Goal: Information Seeking & Learning: Understand process/instructions

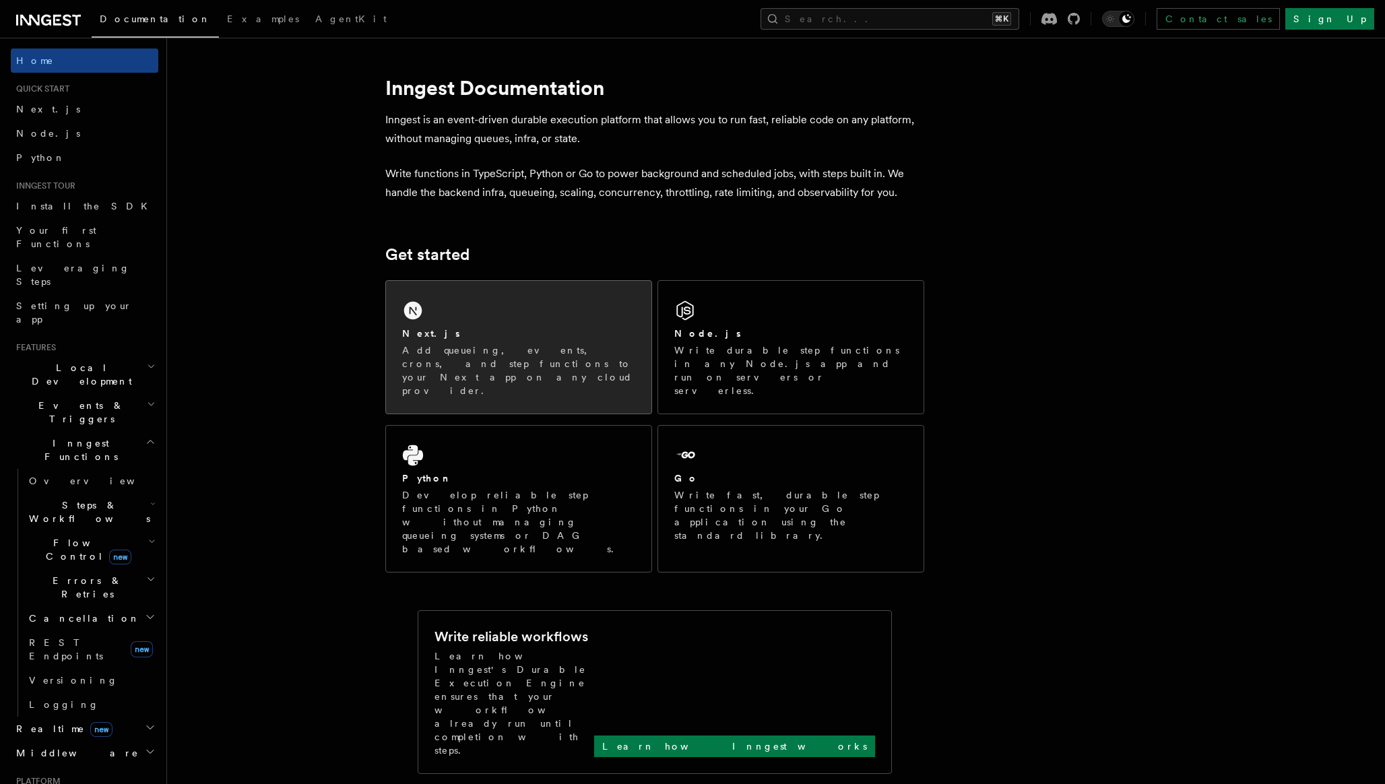
click at [591, 308] on div "Next.js Add queueing, events, crons, and step functions to your Next app on any…" at bounding box center [518, 347] width 265 height 133
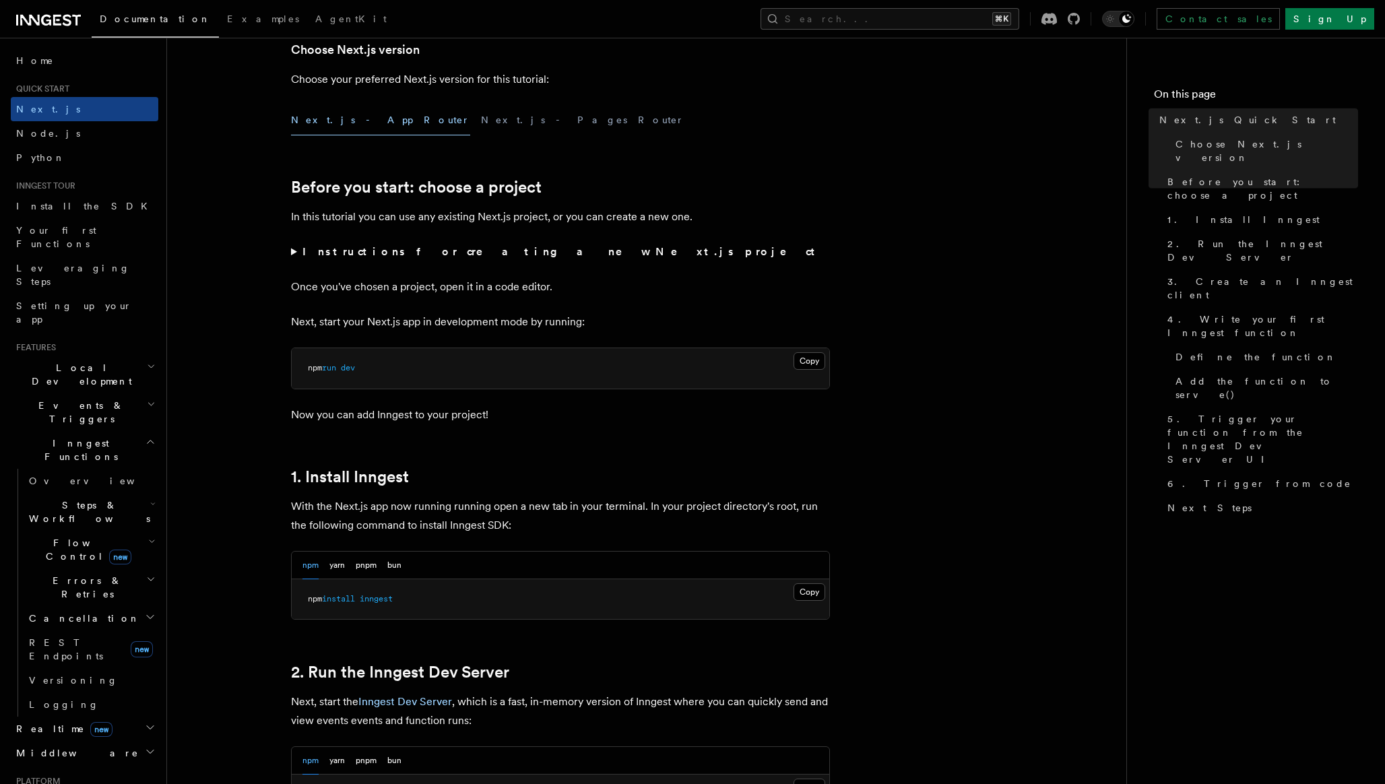
scroll to position [346, 0]
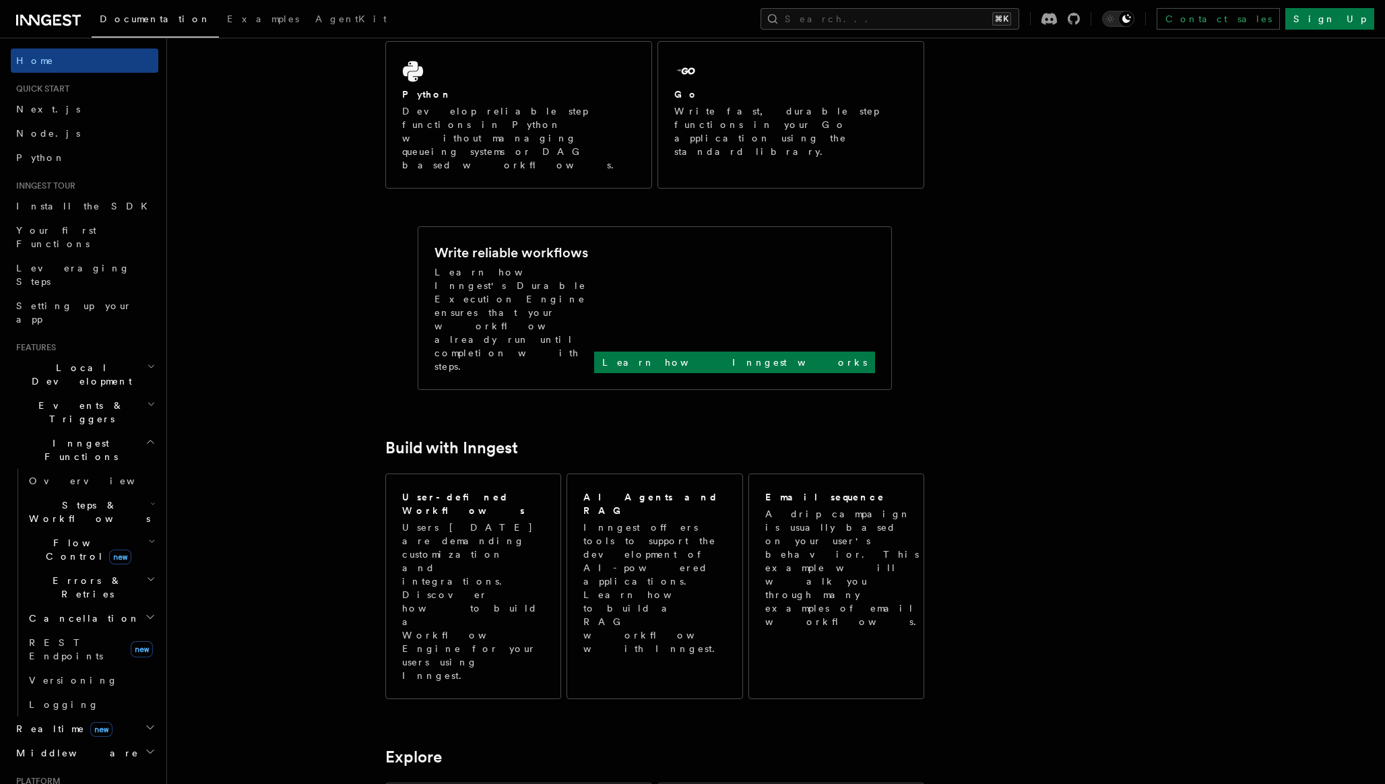
scroll to position [704, 0]
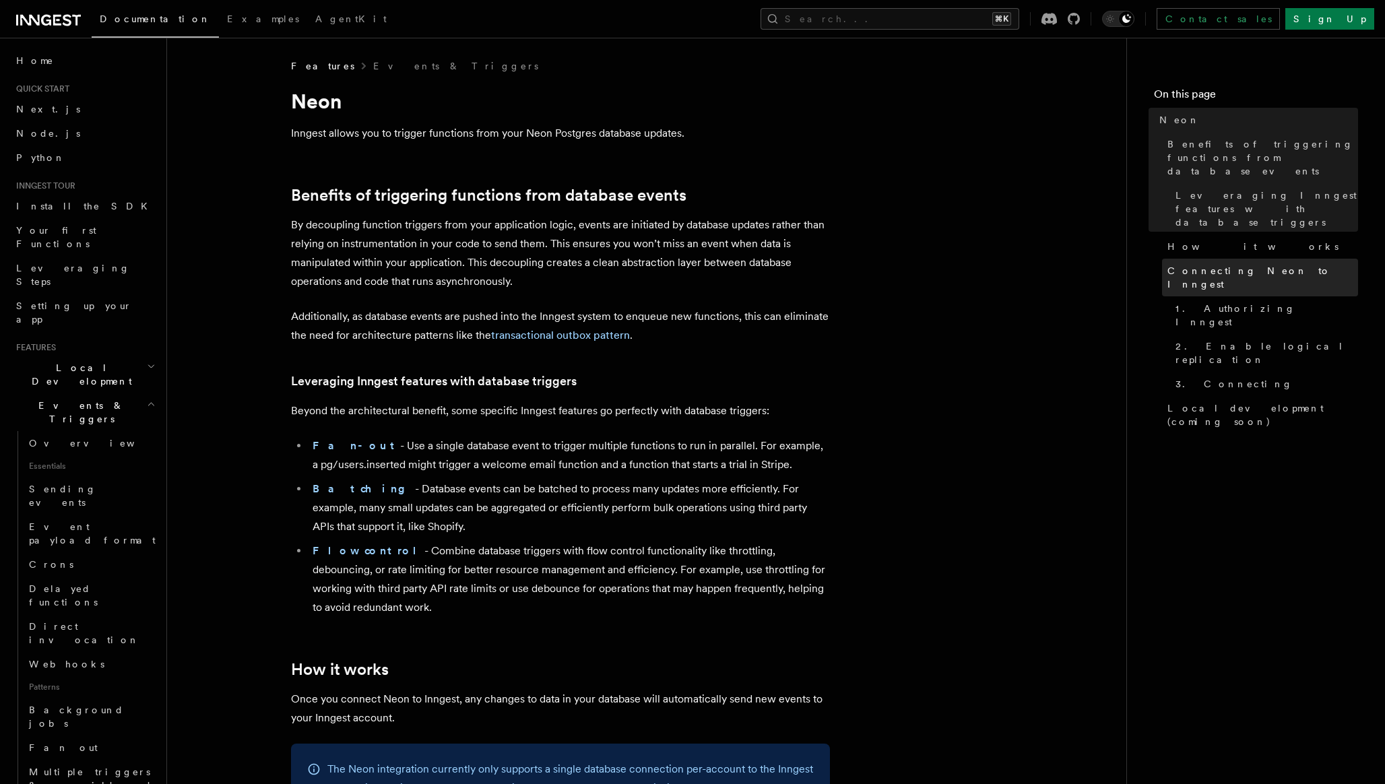
click at [1190, 264] on span "Connecting Neon to Inngest" at bounding box center [1262, 277] width 191 height 27
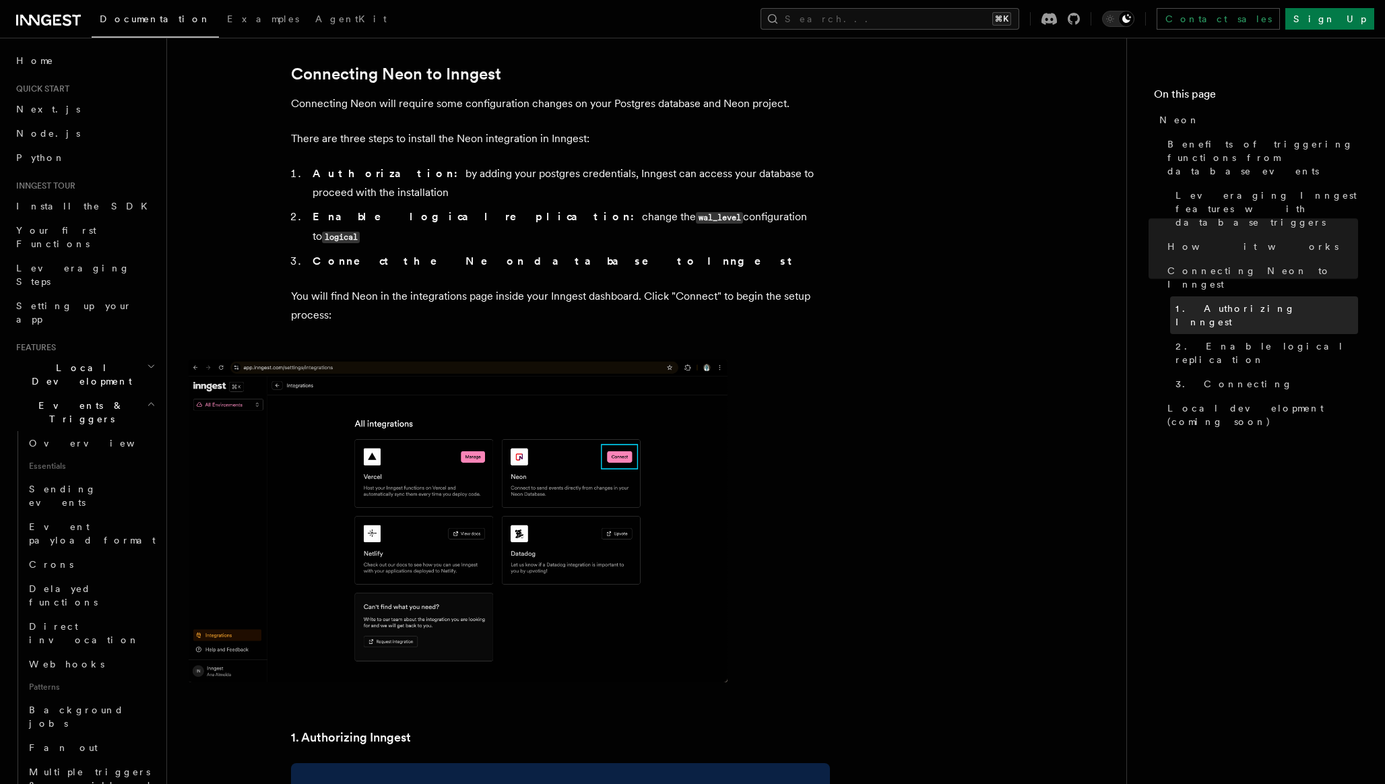
click at [1197, 302] on span "1. Authorizing Inngest" at bounding box center [1266, 315] width 183 height 27
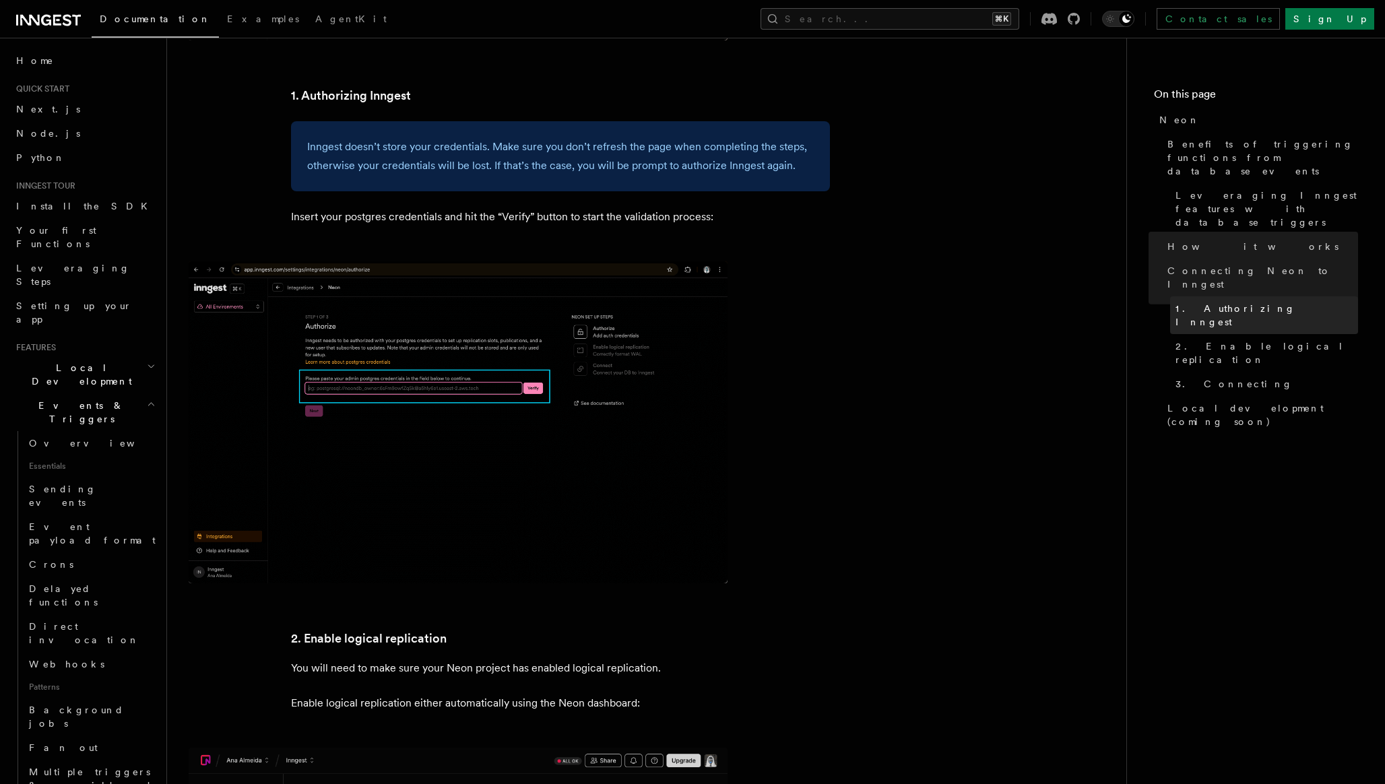
scroll to position [1436, 0]
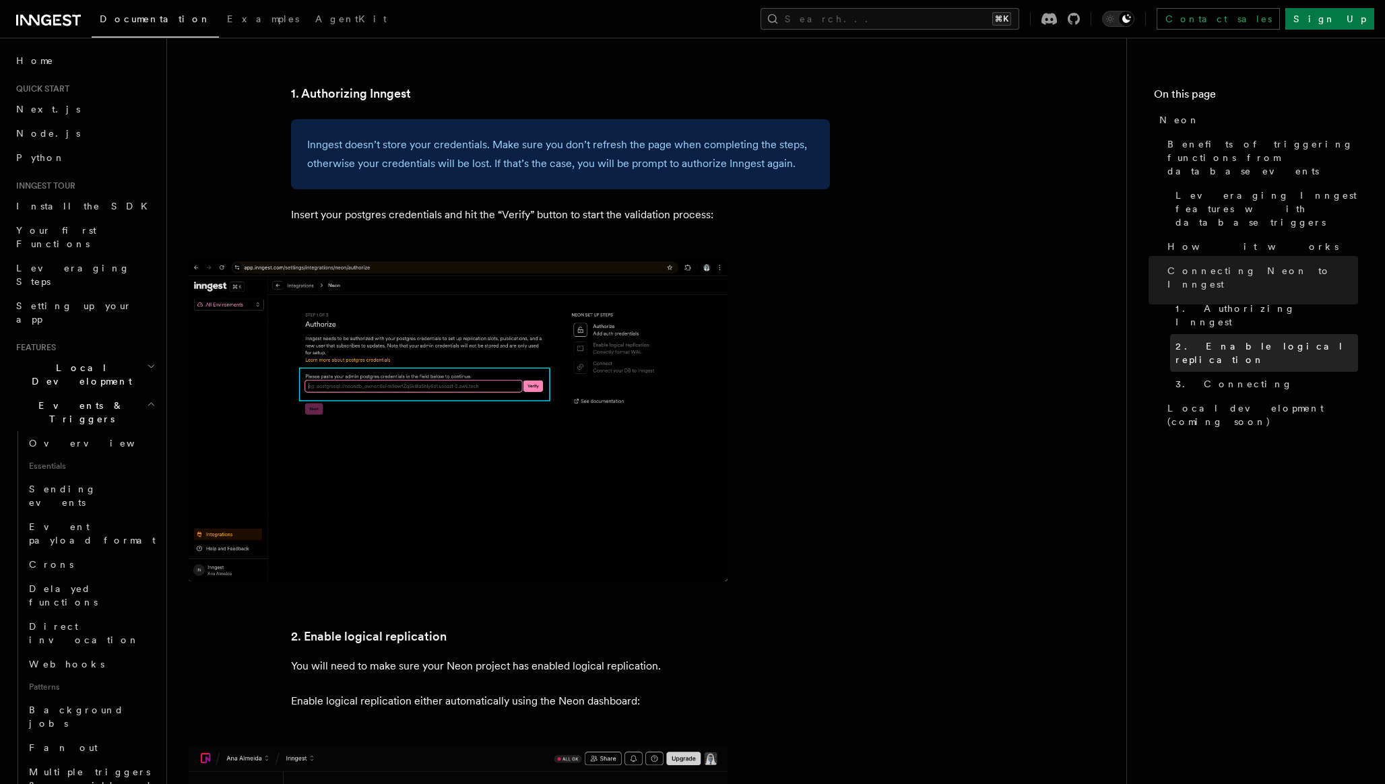
click at [1195, 339] on span "2. Enable logical replication" at bounding box center [1266, 352] width 183 height 27
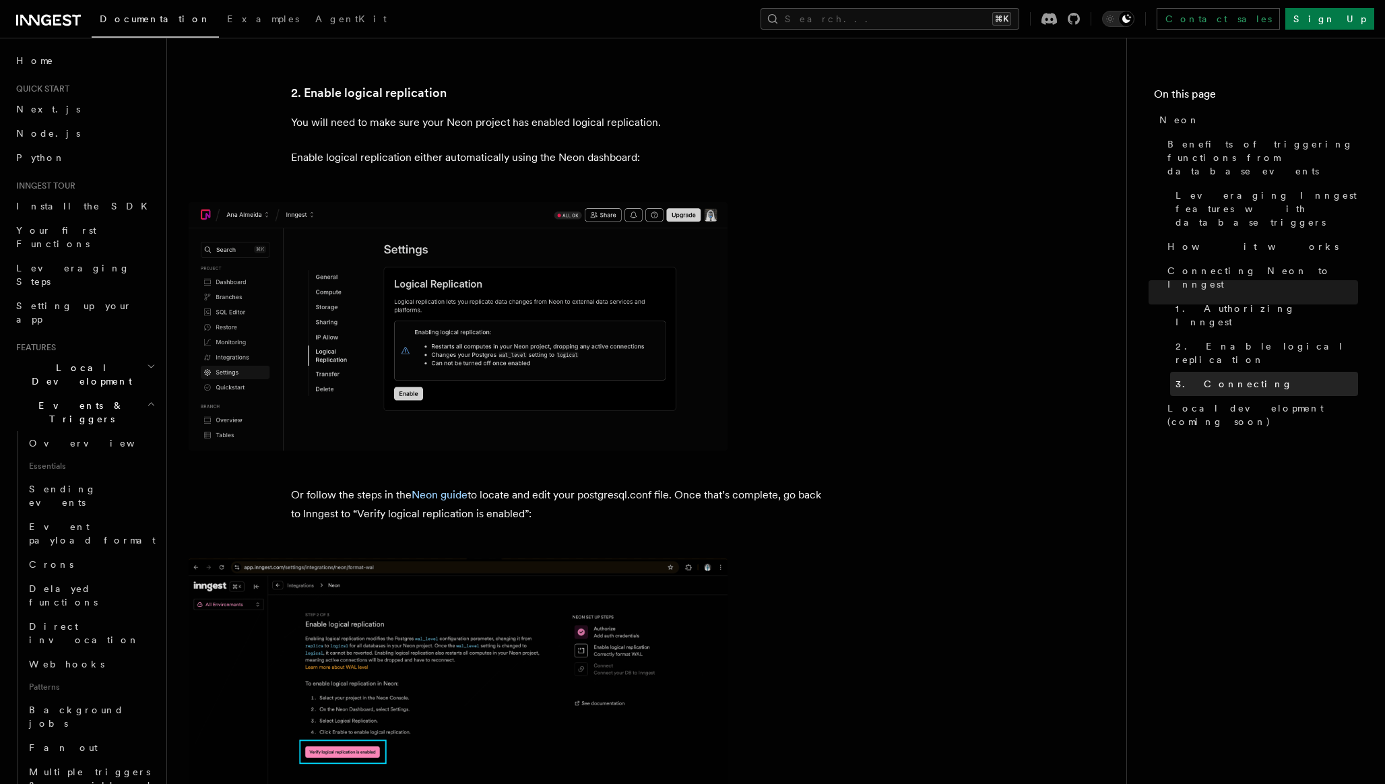
click at [1195, 377] on span "3. Connecting" at bounding box center [1233, 383] width 117 height 13
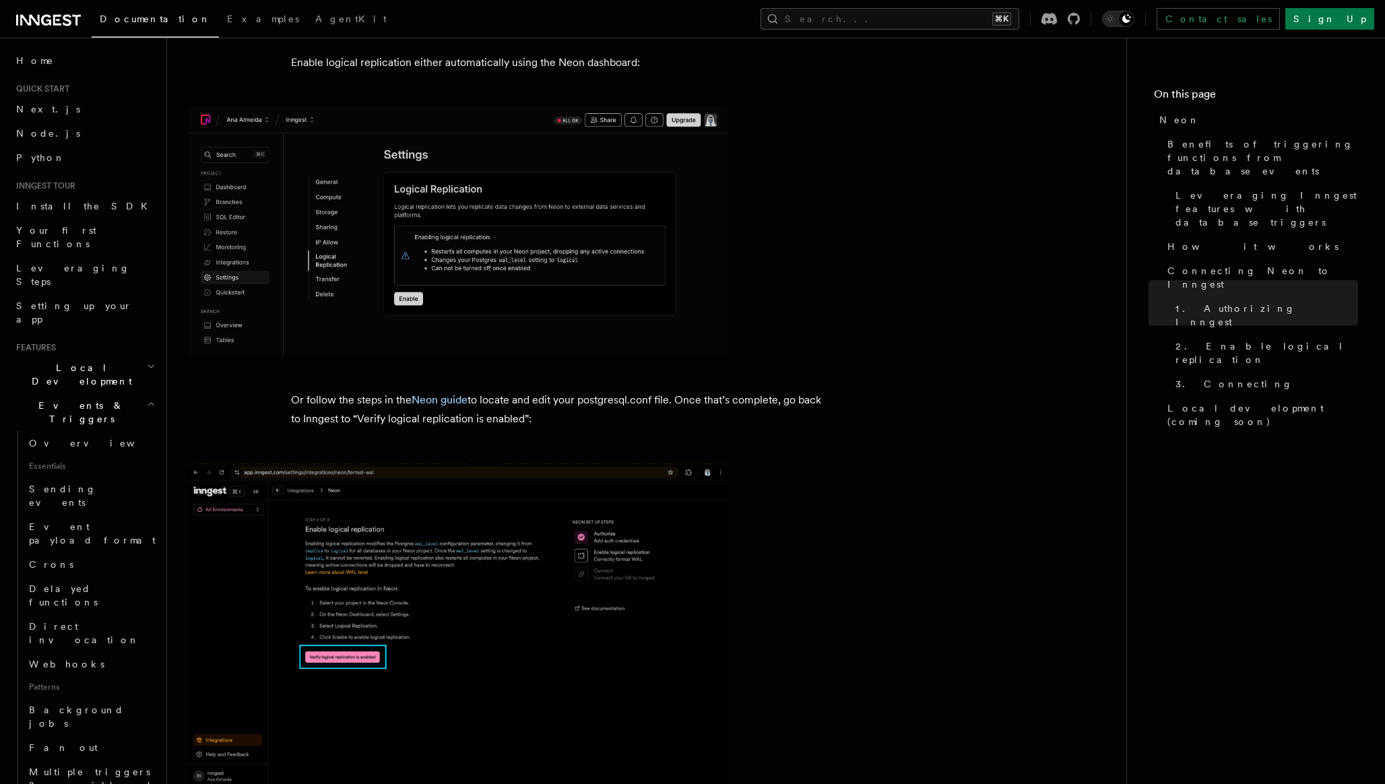
scroll to position [2045, 0]
